Goal: Transaction & Acquisition: Purchase product/service

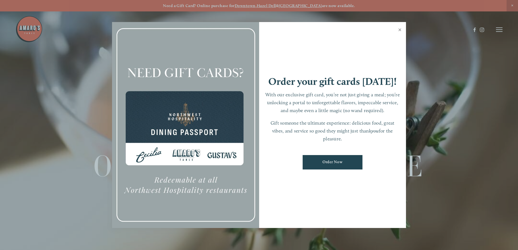
click at [401, 28] on link "Close" at bounding box center [399, 30] width 11 height 15
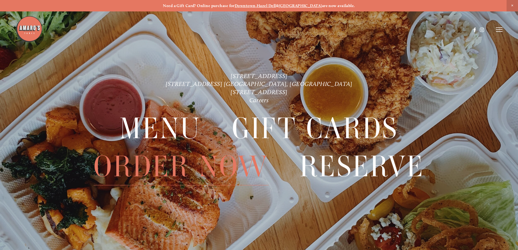
click at [152, 170] on span "Order Now" at bounding box center [181, 167] width 175 height 38
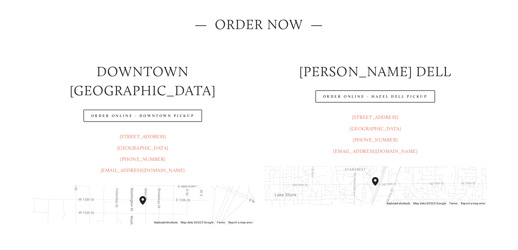
scroll to position [82, 0]
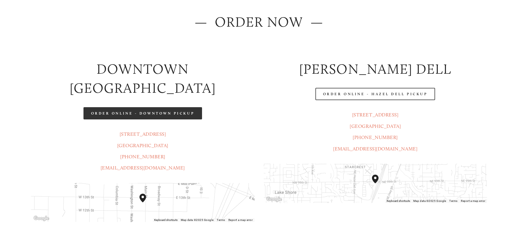
click at [114, 107] on link "Order Online - Downtown pickup" at bounding box center [142, 113] width 119 height 12
